Goal: Information Seeking & Learning: Check status

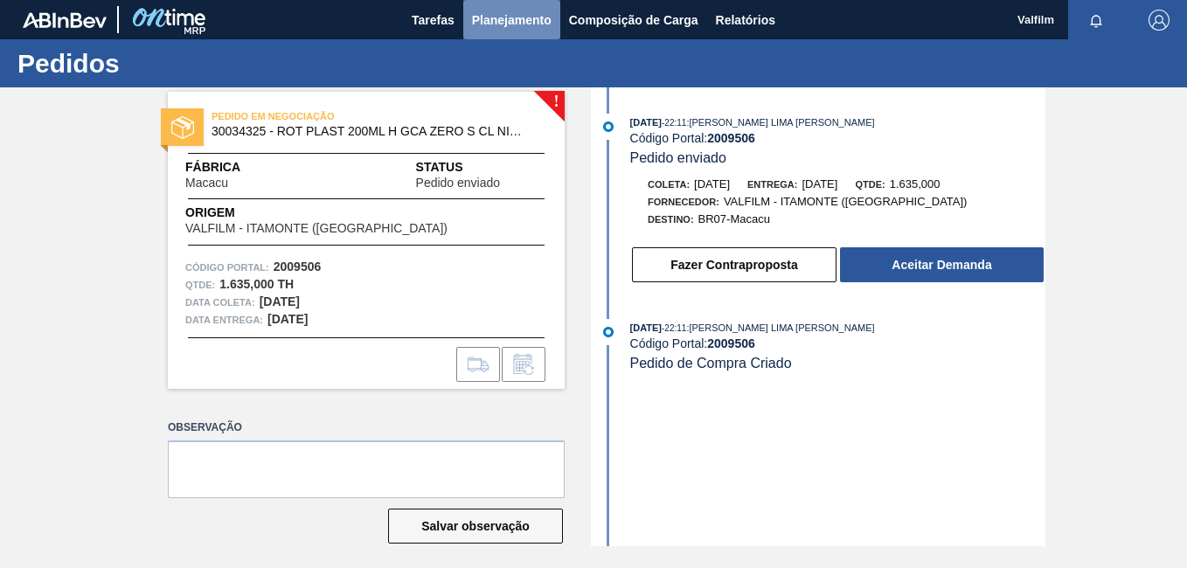
click at [554, 14] on button "Planejamento" at bounding box center [511, 19] width 97 height 39
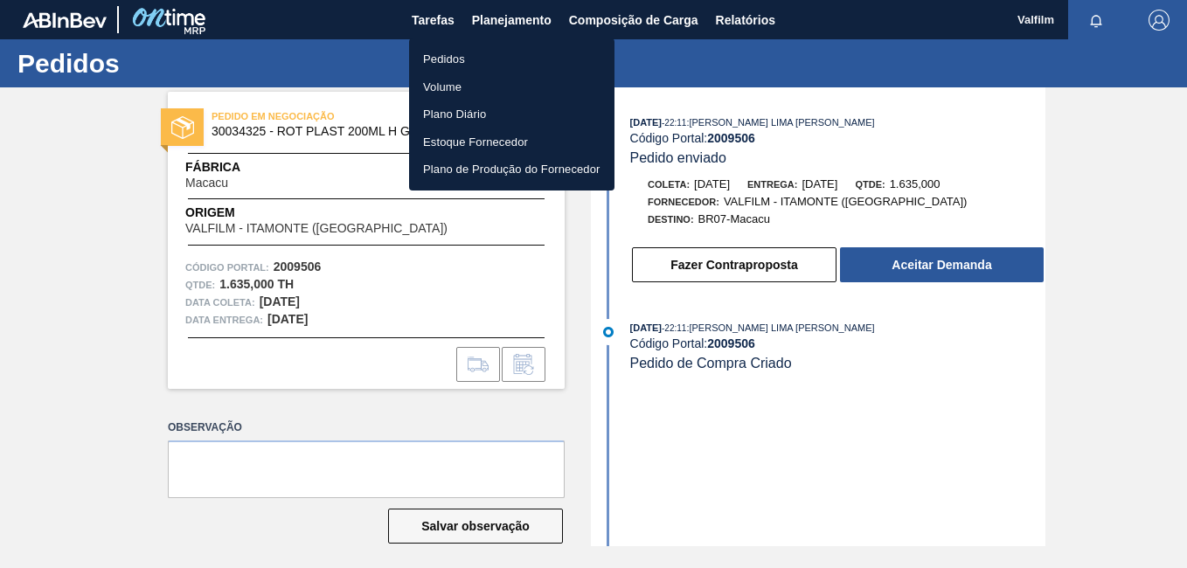
click at [518, 44] on ul "Pedidos Volume Plano Diário Estoque Fornecedor Plano de Produção do Fornecedor" at bounding box center [511, 114] width 205 height 152
click at [498, 52] on li "Pedidos" at bounding box center [511, 59] width 205 height 28
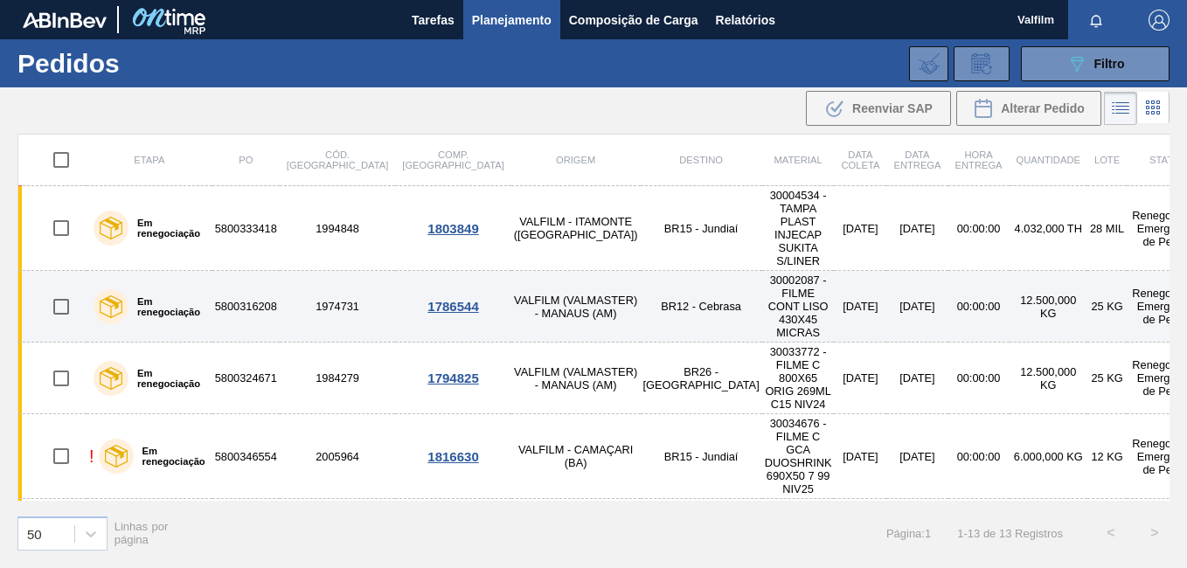
click at [511, 277] on td "VALFILM (VALMASTER) - MANAUS (AM)" at bounding box center [575, 307] width 129 height 72
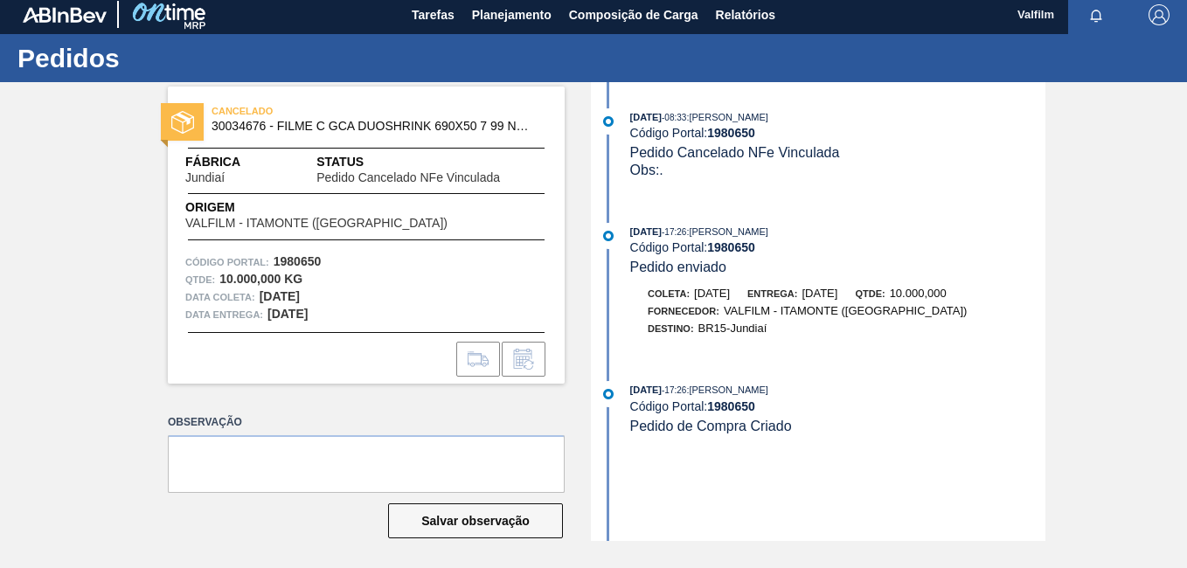
scroll to position [9, 0]
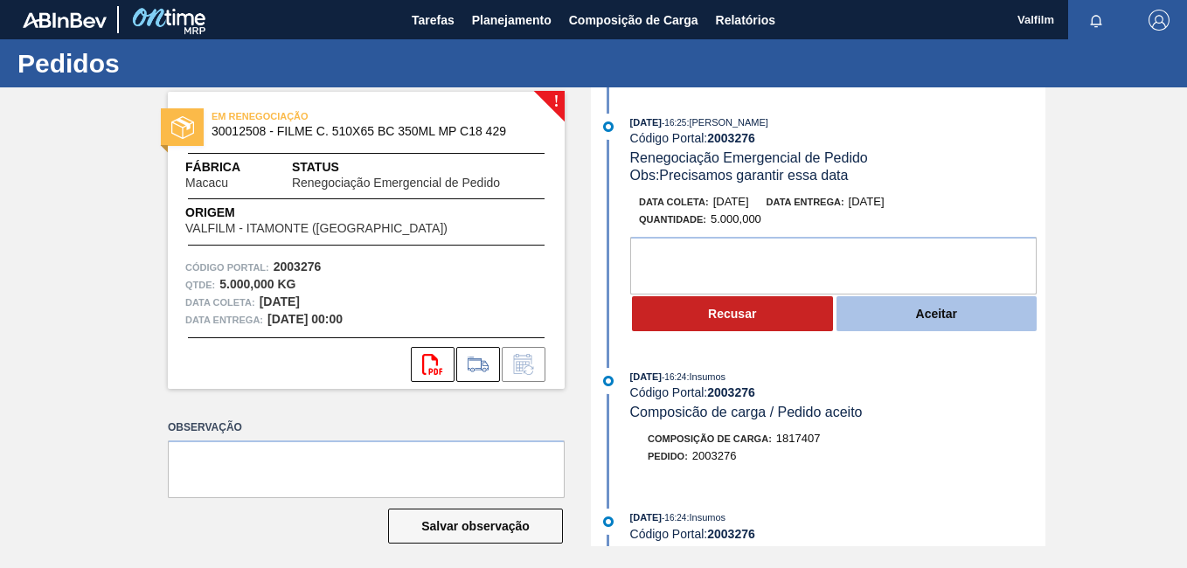
click at [926, 320] on button "Aceitar" at bounding box center [937, 313] width 201 height 35
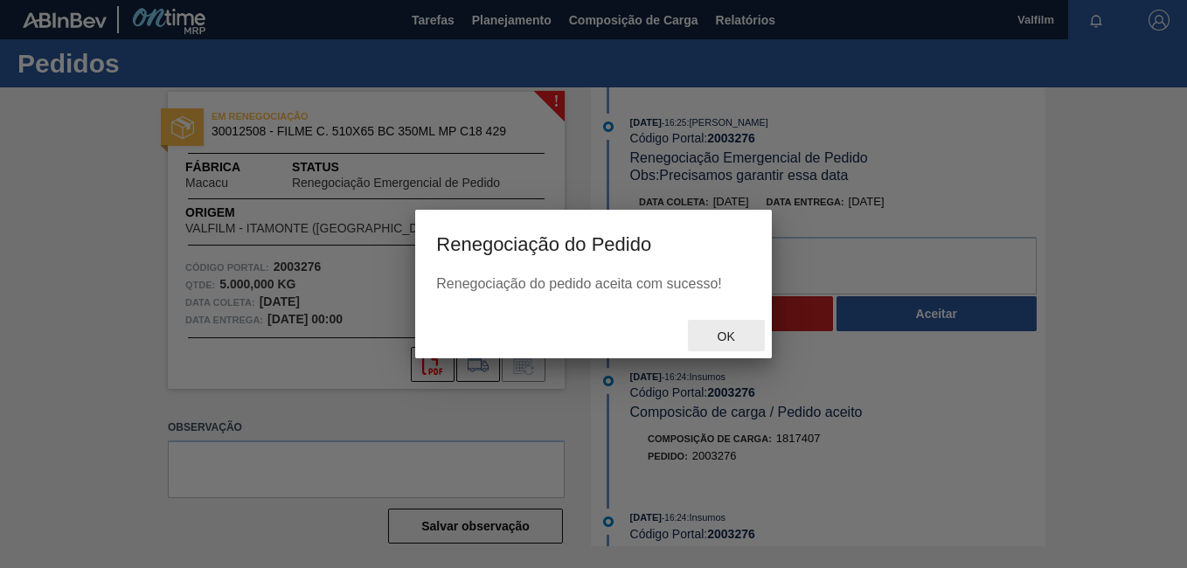
click at [738, 340] on span "Ok" at bounding box center [726, 337] width 45 height 14
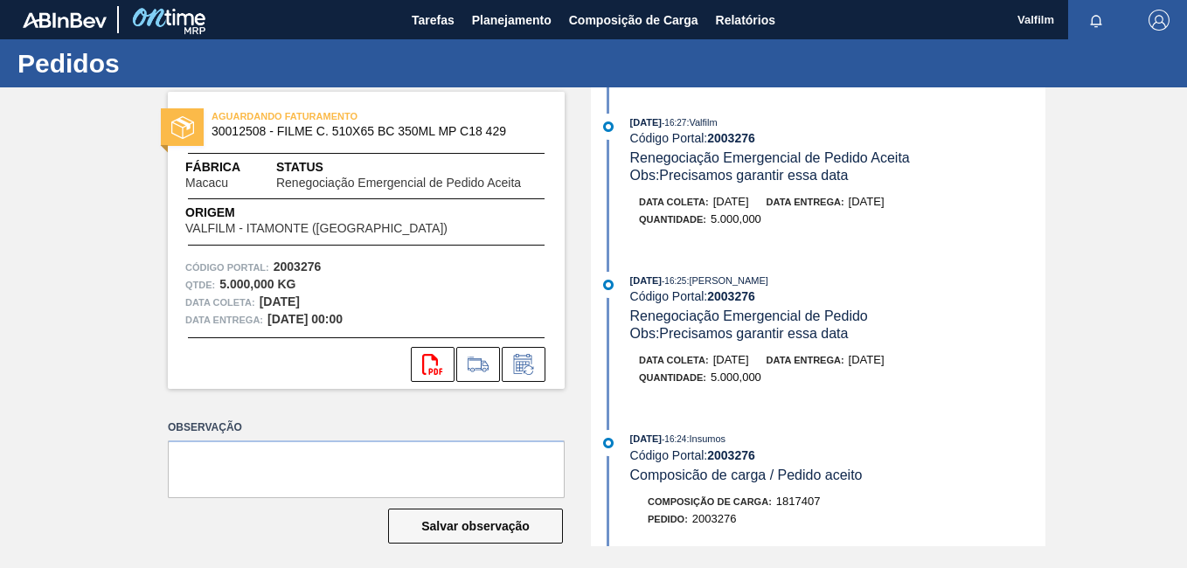
scroll to position [262, 0]
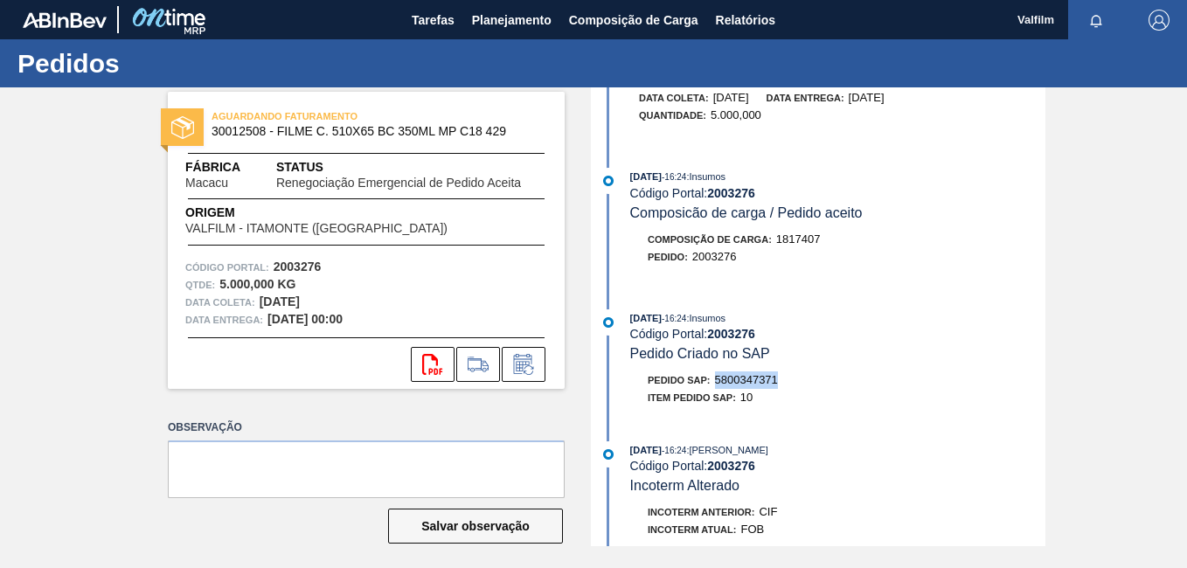
drag, startPoint x: 782, startPoint y: 379, endPoint x: 713, endPoint y: 383, distance: 69.2
click at [713, 383] on div "Pedido SAP: 5800347371" at bounding box center [837, 380] width 415 height 17
copy span "5800347371"
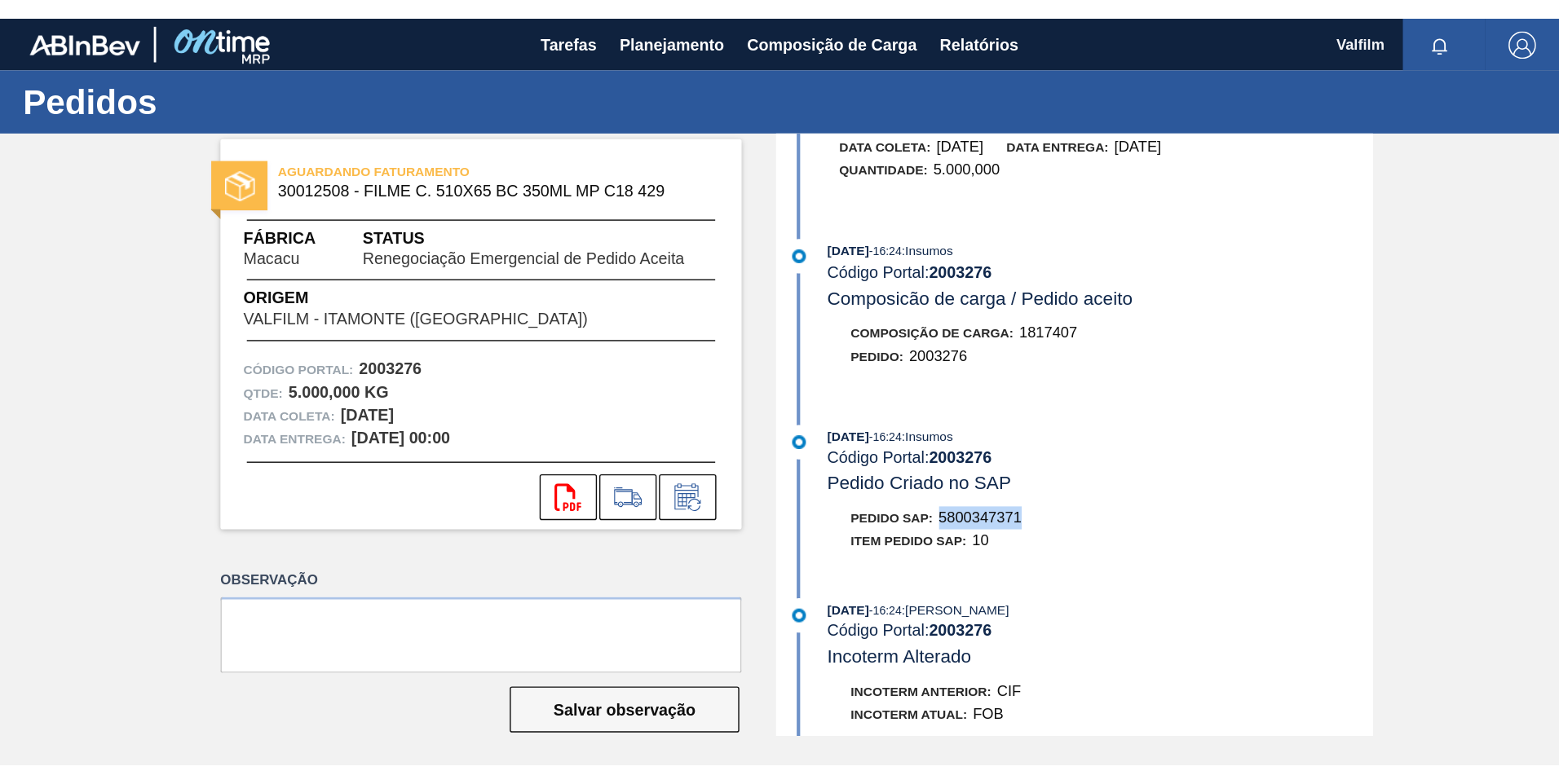
scroll to position [0, 0]
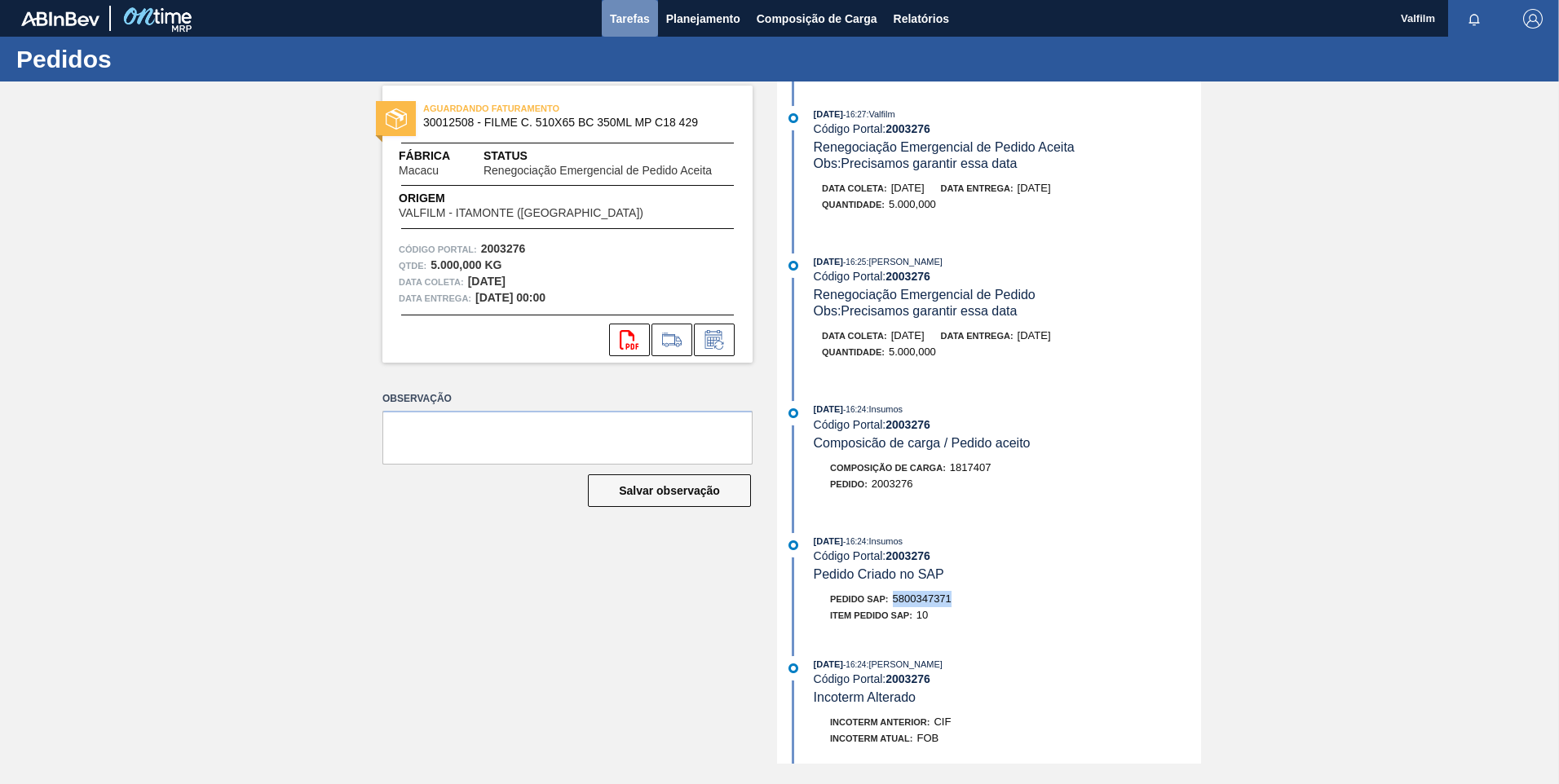
click at [619, 16] on span "Tarefas" at bounding box center [629, 19] width 40 height 20
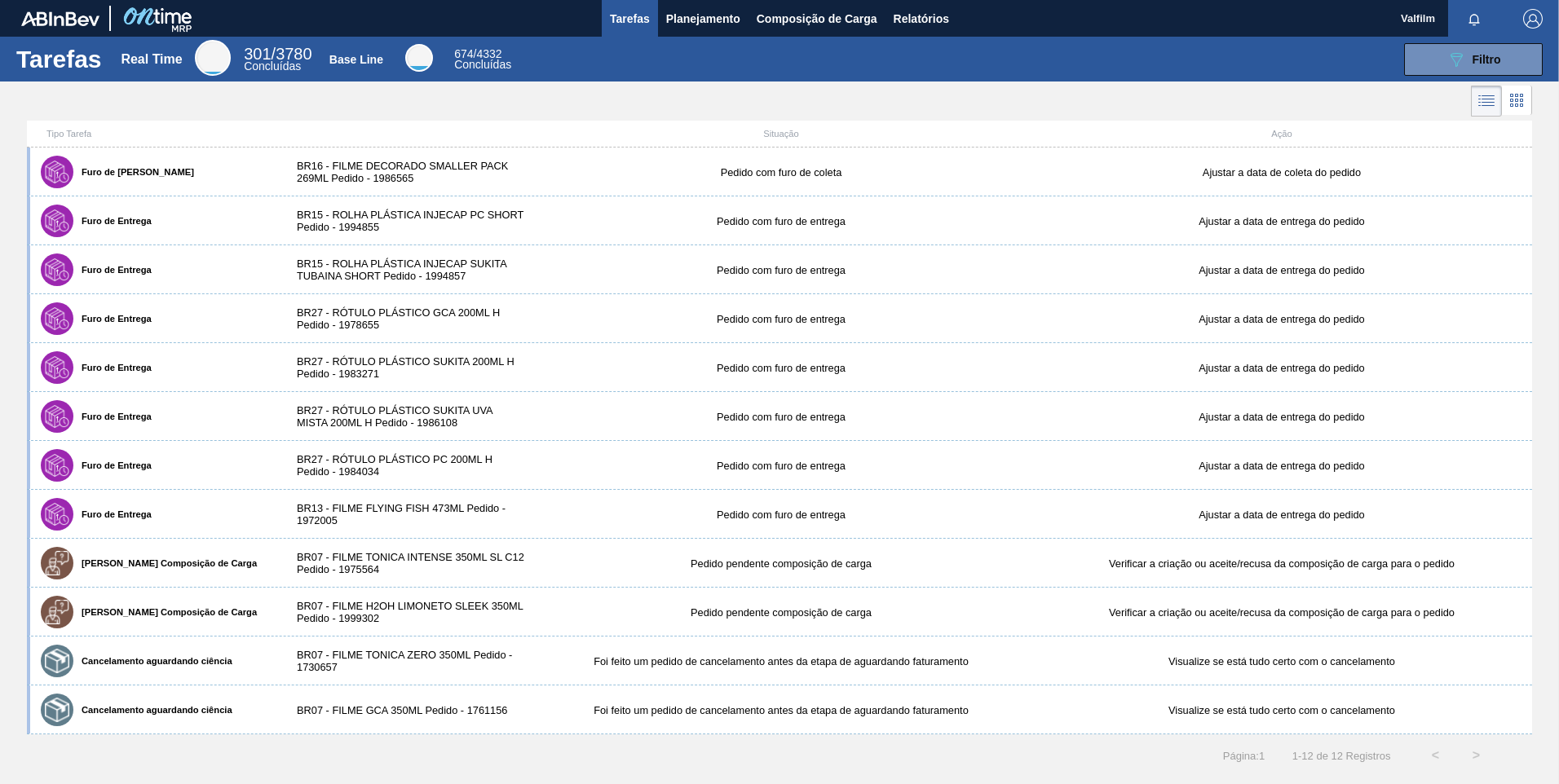
drag, startPoint x: 711, startPoint y: 19, endPoint x: 704, endPoint y: 53, distance: 34.7
click at [711, 19] on span "Planejamento" at bounding box center [703, 19] width 75 height 20
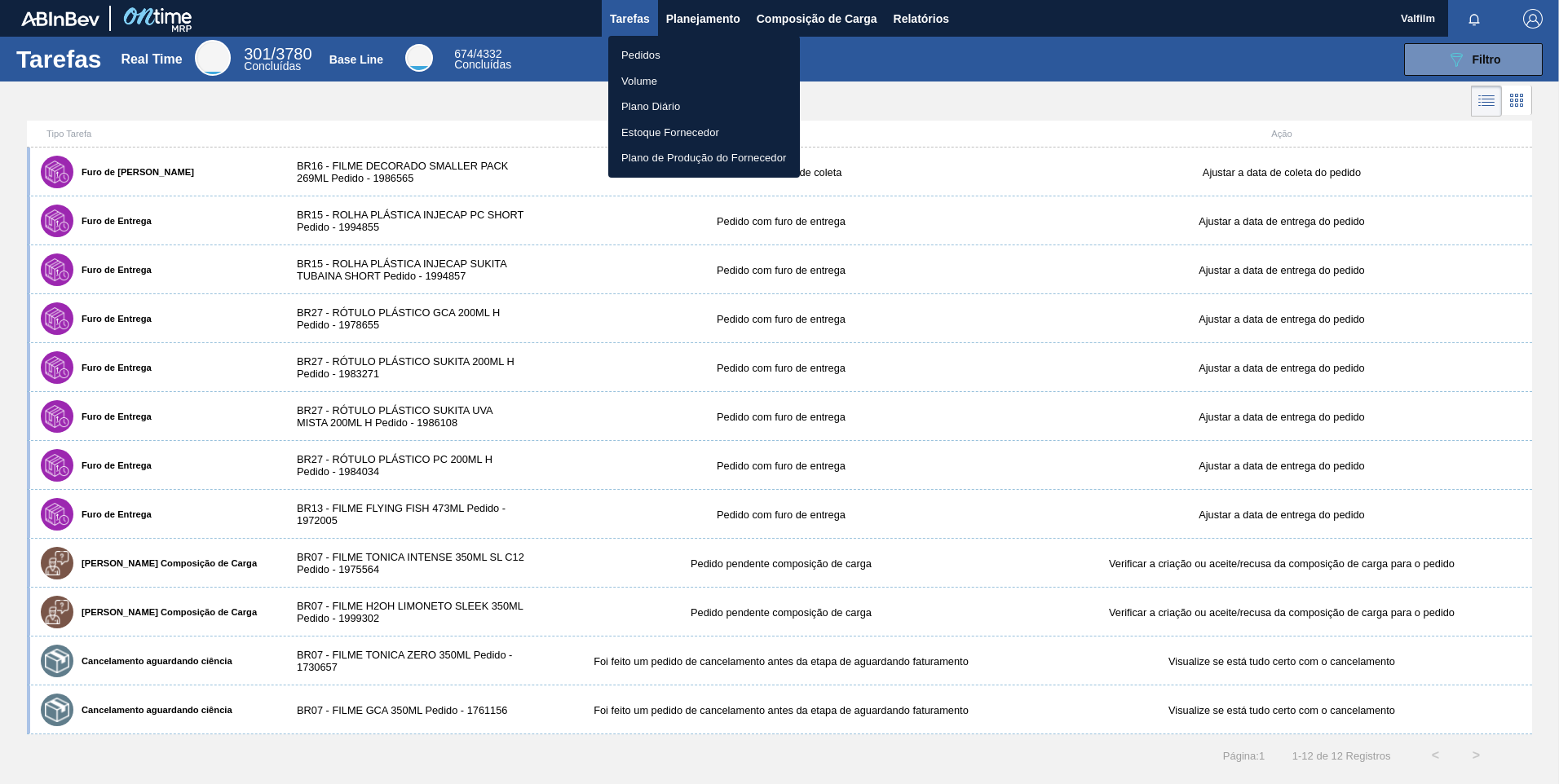
click at [674, 55] on li "Pedidos" at bounding box center [703, 55] width 191 height 26
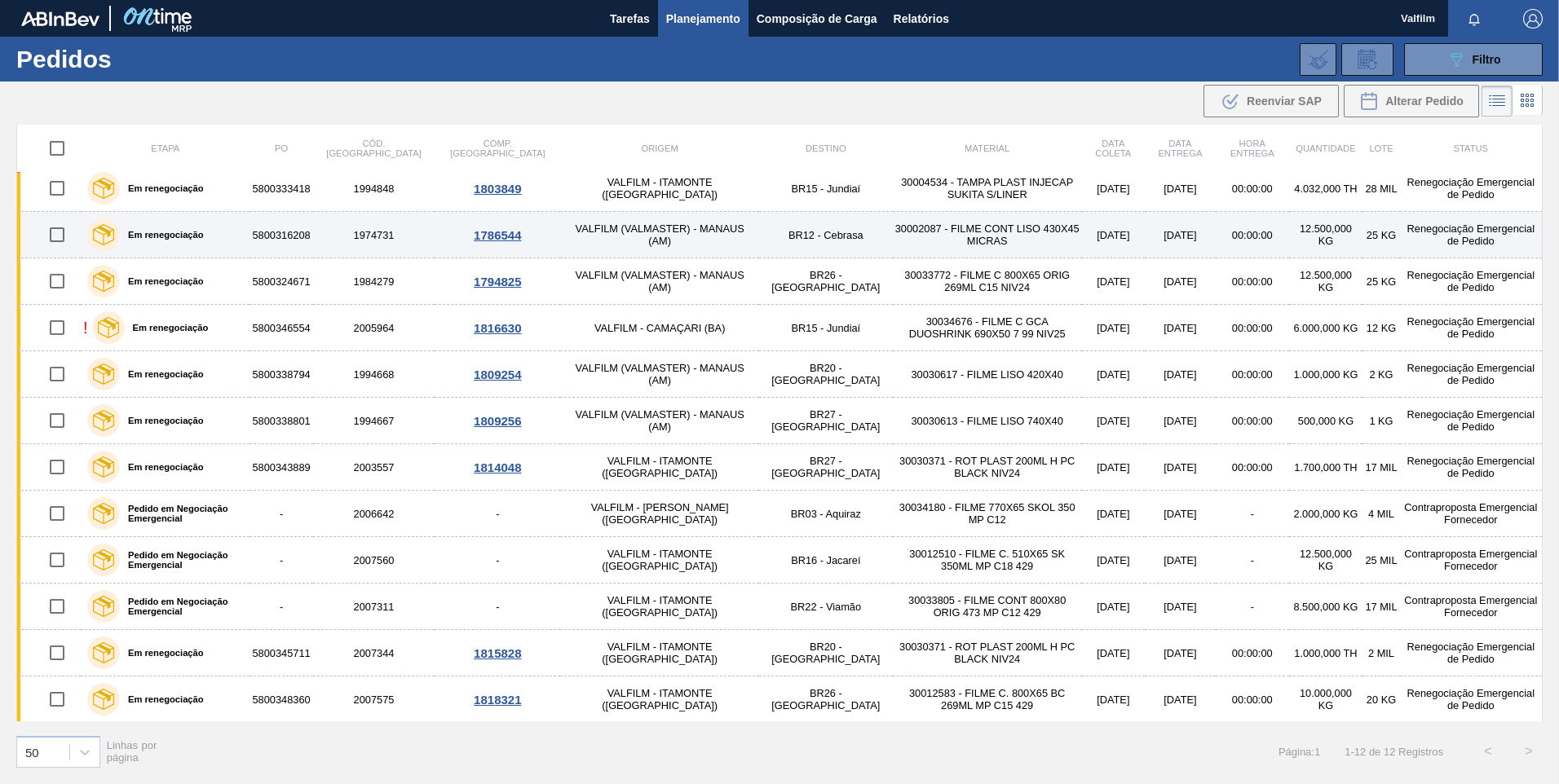
scroll to position [9, 0]
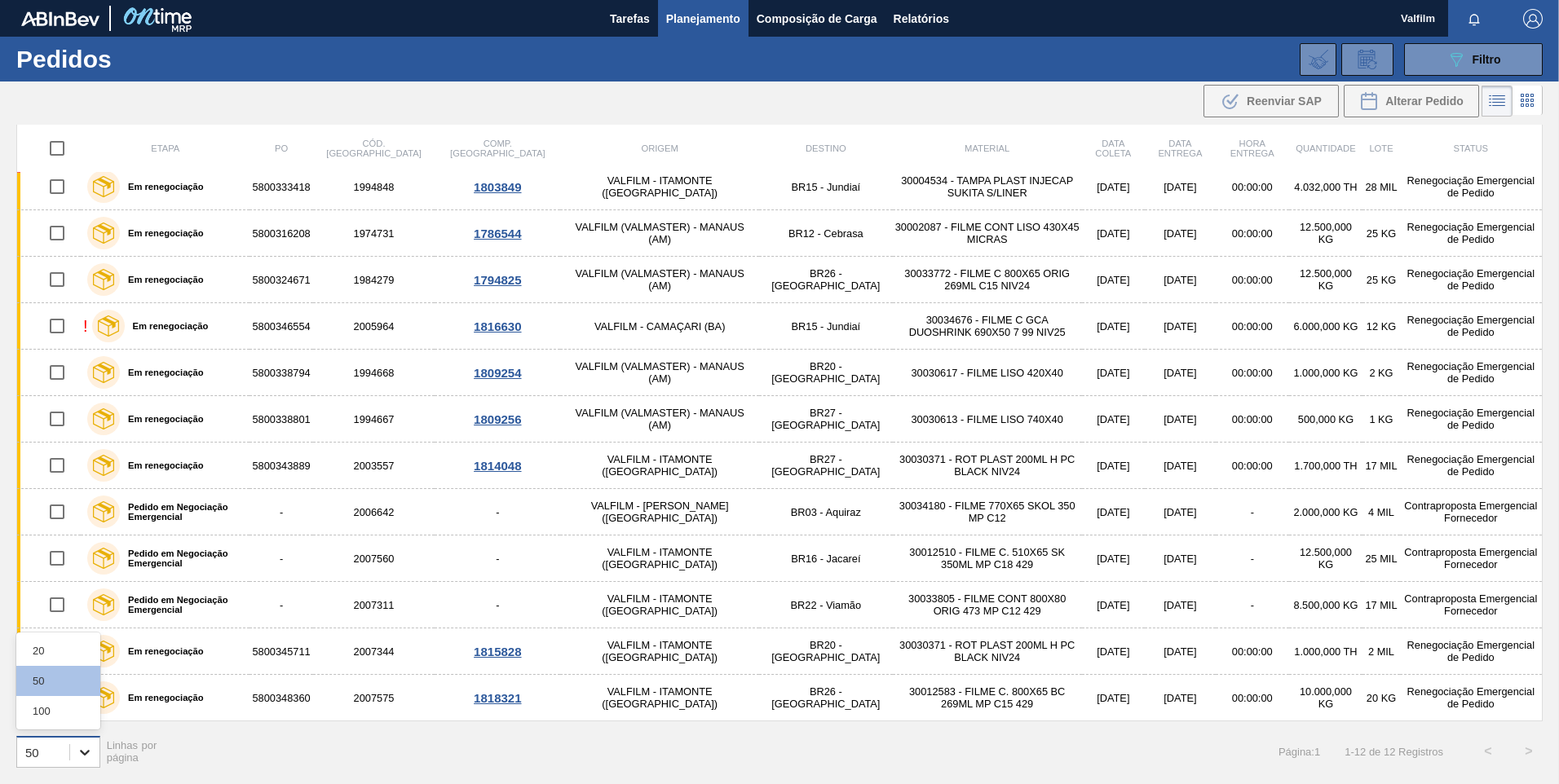
click at [85, 529] on icon at bounding box center [84, 751] width 16 height 16
click at [67, 529] on div "100" at bounding box center [58, 711] width 84 height 30
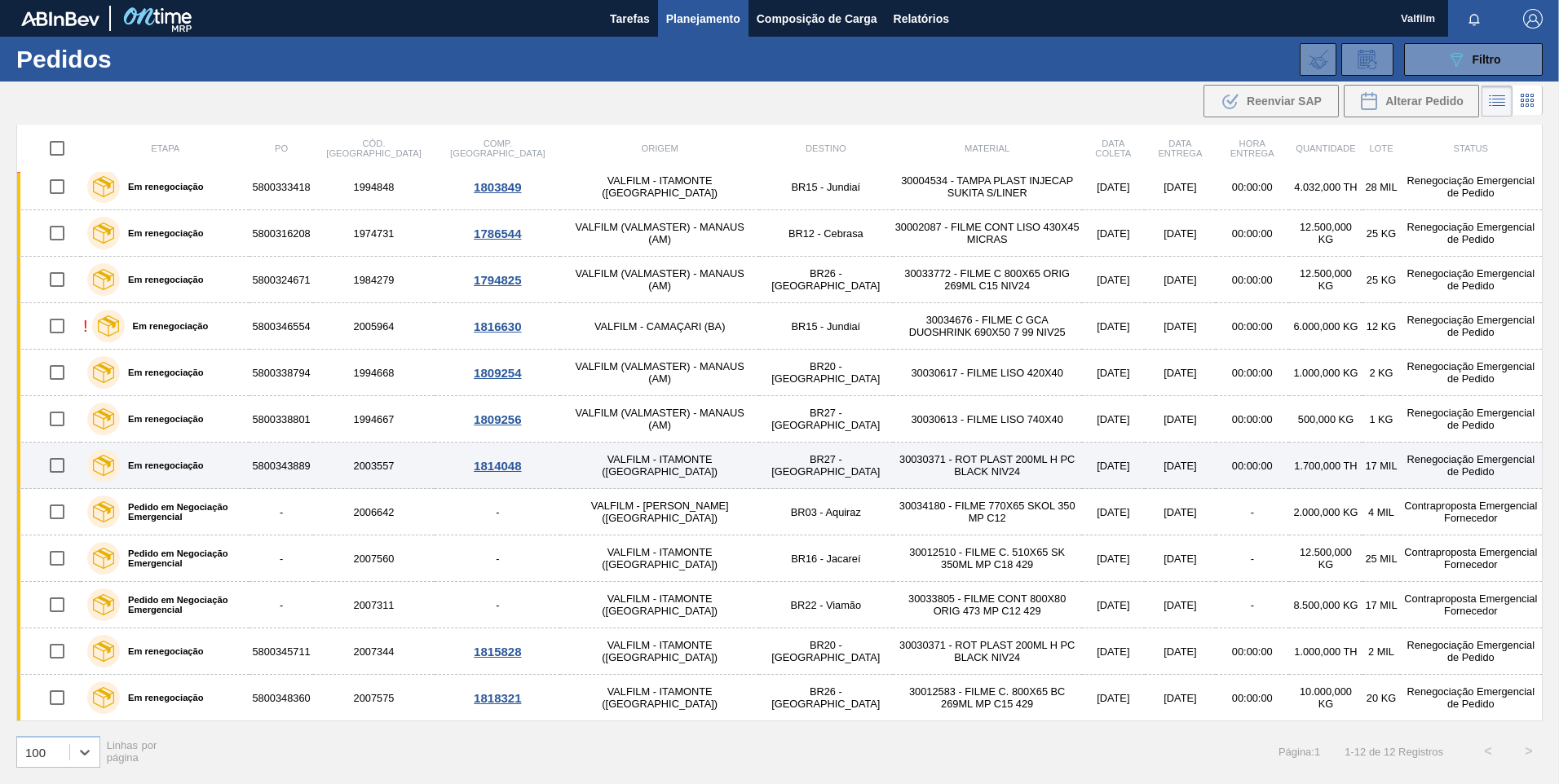
scroll to position [0, 0]
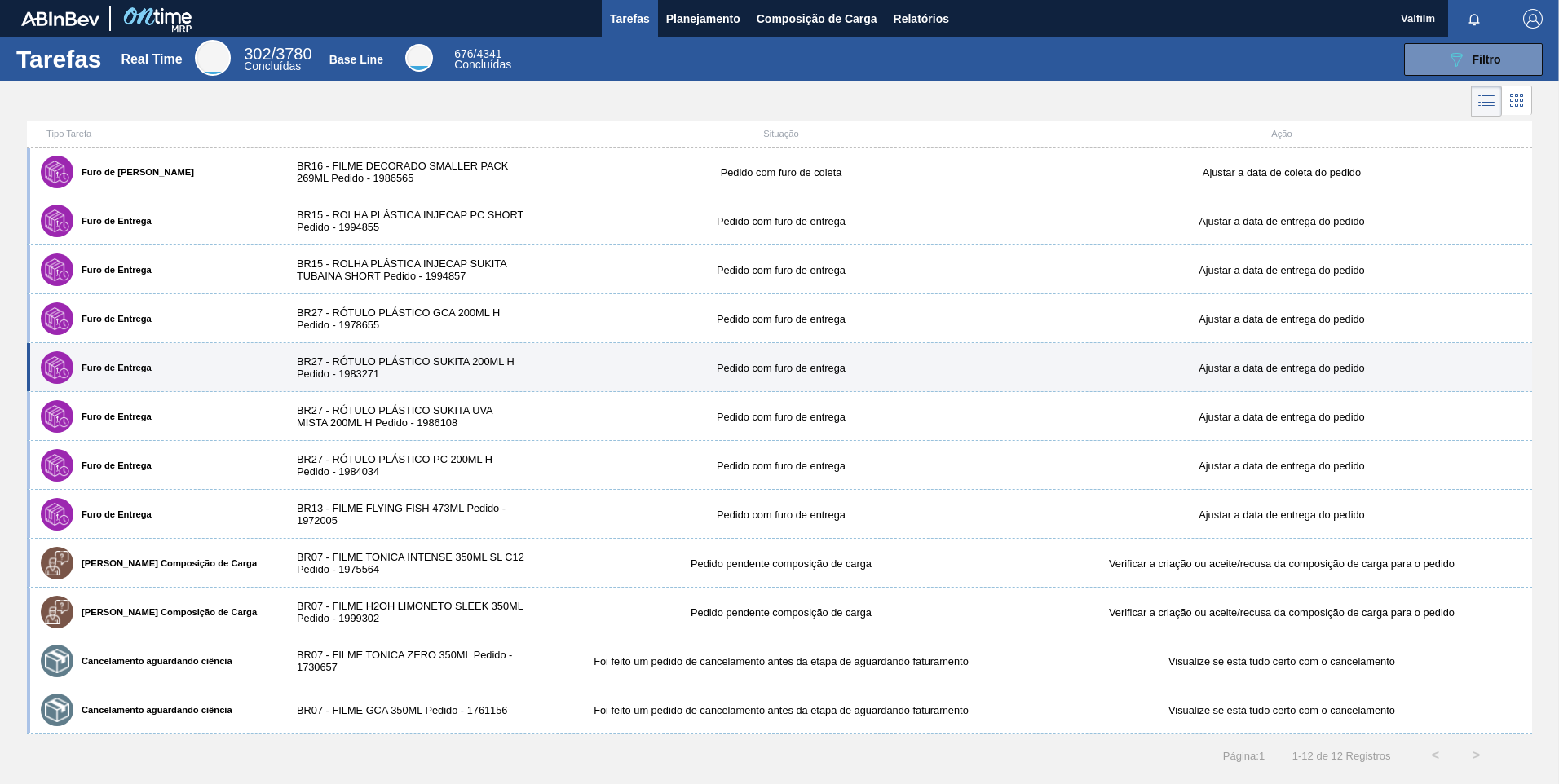
click at [560, 386] on div "Furo de Entrega BR27 - RÓTULO PLÁSTICO SUKITA 200ML H Pedido - 1983271 Pedido c…" at bounding box center [780, 367] width 1505 height 48
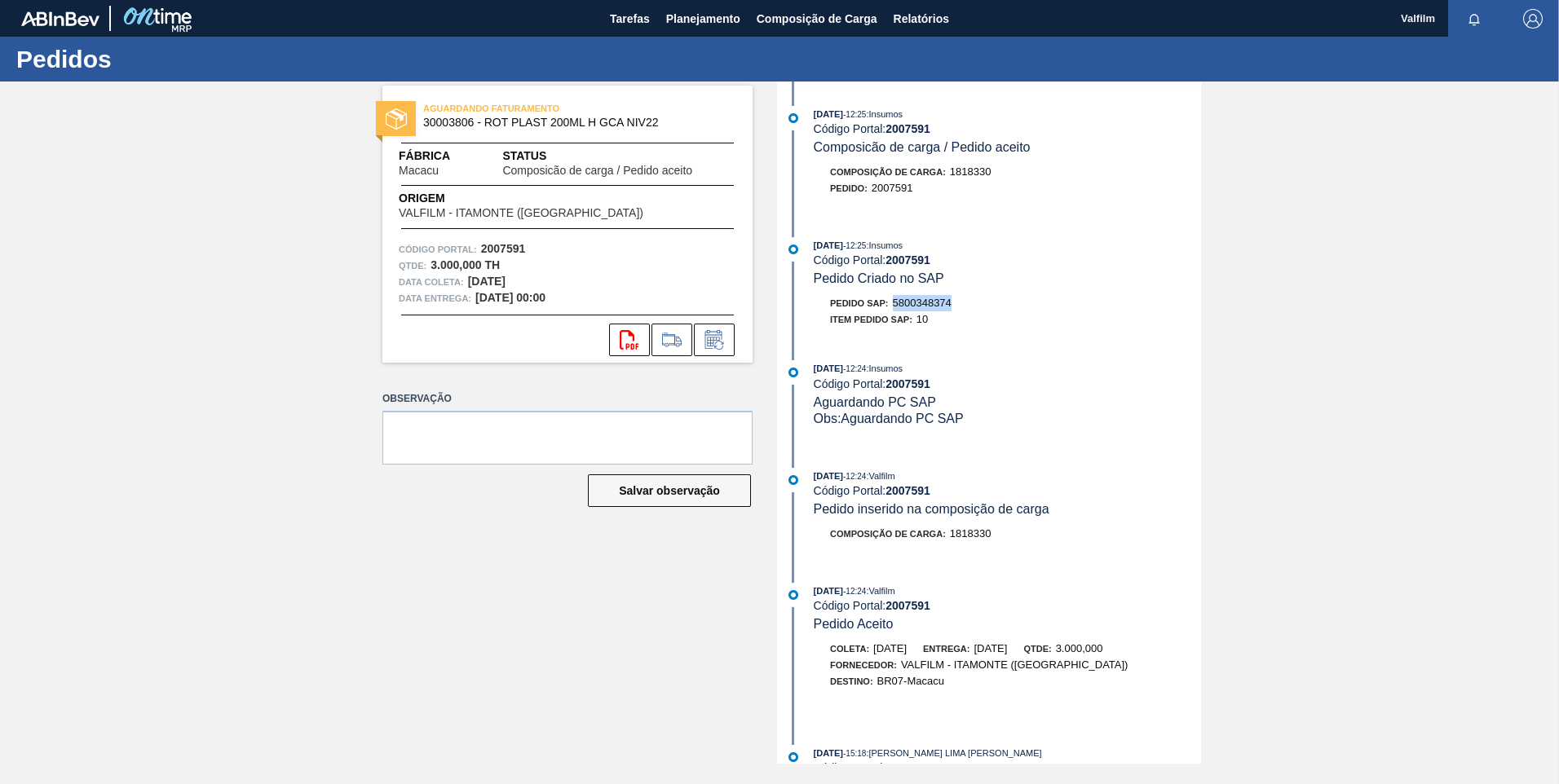
drag, startPoint x: 957, startPoint y: 308, endPoint x: 894, endPoint y: 307, distance: 63.0
click at [894, 307] on div "Pedido SAP: 5800348374" at bounding box center [1007, 302] width 387 height 16
copy span "5800348374"
drag, startPoint x: 946, startPoint y: 298, endPoint x: 897, endPoint y: 300, distance: 49.0
click at [897, 300] on div "Pedido SAP: 5800348369" at bounding box center [1007, 302] width 387 height 16
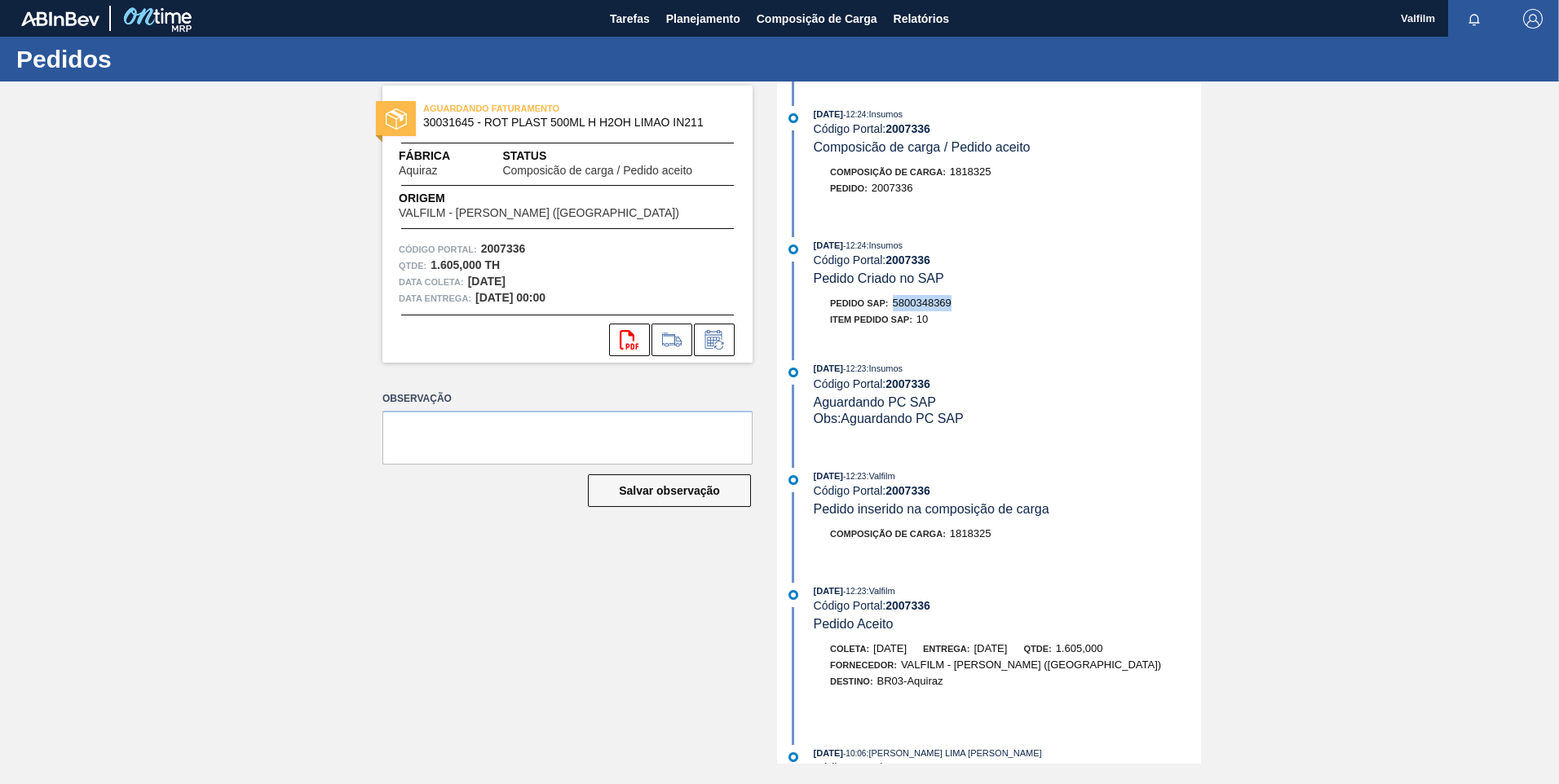
copy span "5800348369"
